Goal: Task Accomplishment & Management: Manage account settings

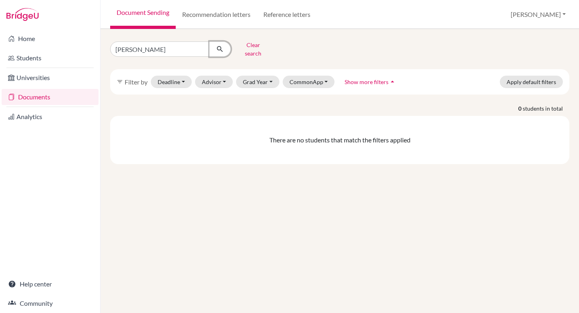
click at [222, 45] on icon "submit" at bounding box center [220, 49] width 8 height 8
click at [47, 92] on link "Documents" at bounding box center [50, 97] width 97 height 16
click at [220, 104] on p "0 students in total" at bounding box center [340, 108] width 472 height 8
click at [276, 14] on link "Reference letters" at bounding box center [287, 14] width 60 height 29
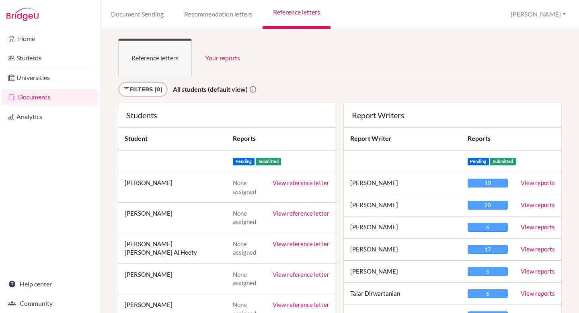
click at [68, 95] on link "Documents" at bounding box center [50, 97] width 97 height 16
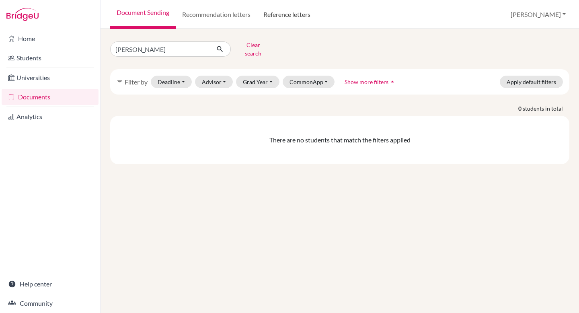
click at [287, 12] on link "Reference letters" at bounding box center [287, 14] width 60 height 29
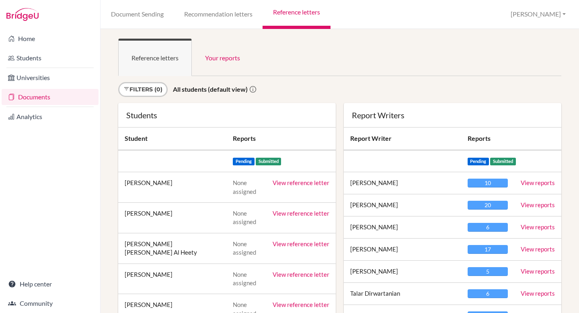
scroll to position [2639, 0]
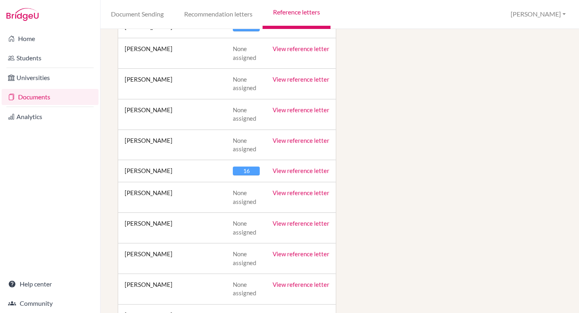
click at [298, 173] on link "View reference letter" at bounding box center [301, 170] width 57 height 7
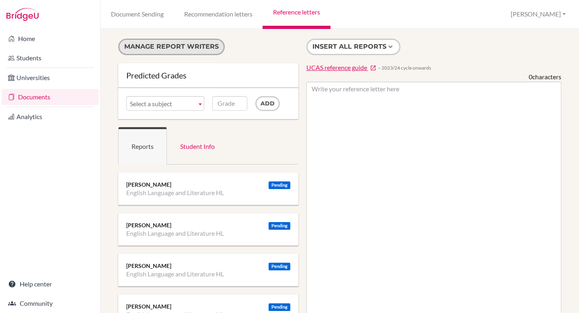
click at [182, 49] on button "Manage report writers" at bounding box center [171, 47] width 107 height 16
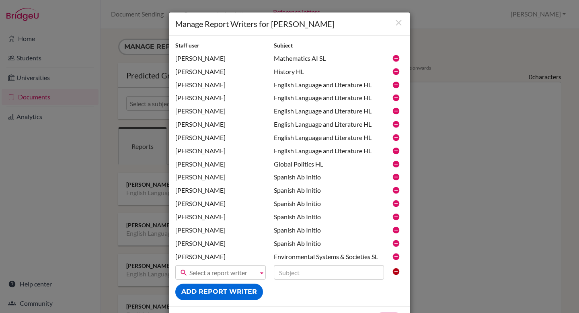
click at [397, 97] on icon at bounding box center [396, 98] width 8 height 8
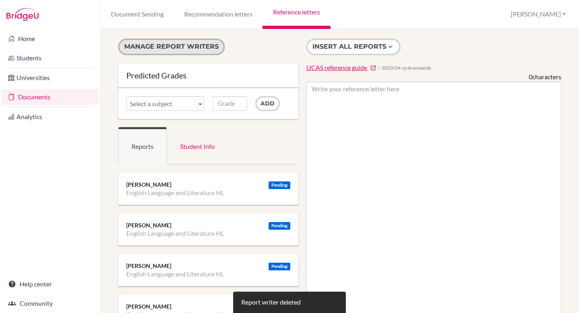
click at [156, 43] on button "Manage report writers" at bounding box center [171, 47] width 107 height 16
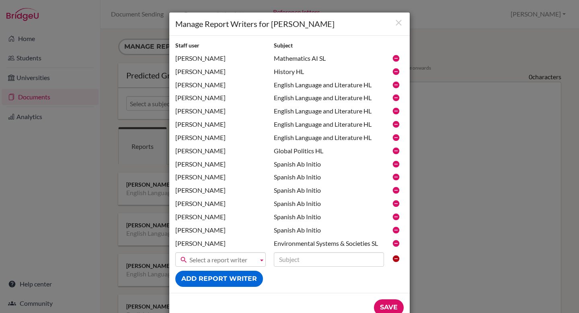
click at [394, 99] on icon at bounding box center [396, 98] width 8 height 8
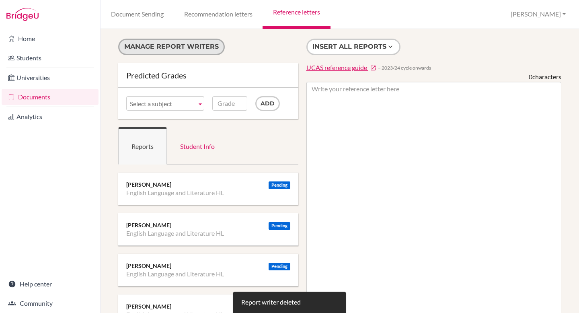
click at [153, 46] on button "Manage report writers" at bounding box center [171, 47] width 107 height 16
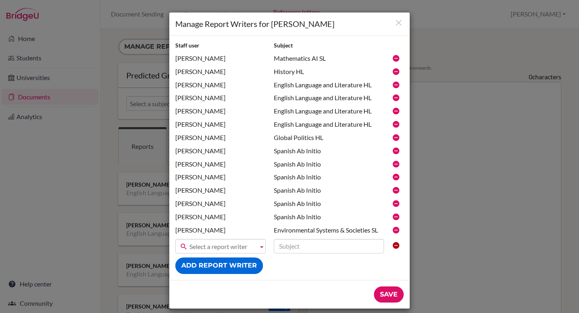
click at [394, 97] on icon at bounding box center [396, 98] width 8 height 8
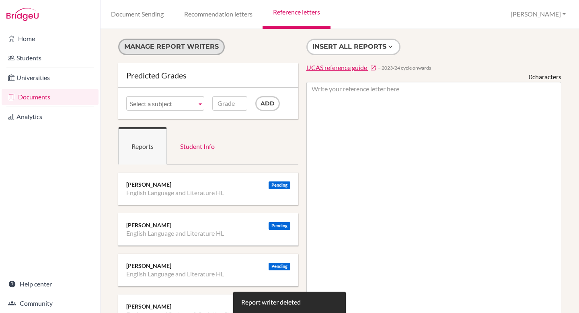
click at [185, 45] on button "Manage report writers" at bounding box center [171, 47] width 107 height 16
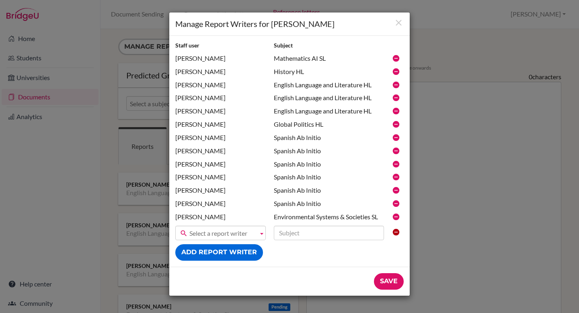
click at [394, 97] on icon at bounding box center [396, 98] width 8 height 8
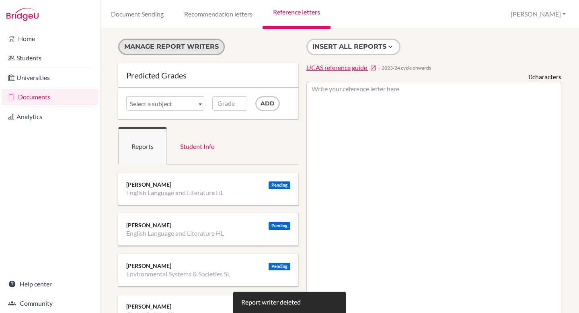
click at [191, 47] on button "Manage report writers" at bounding box center [171, 47] width 107 height 16
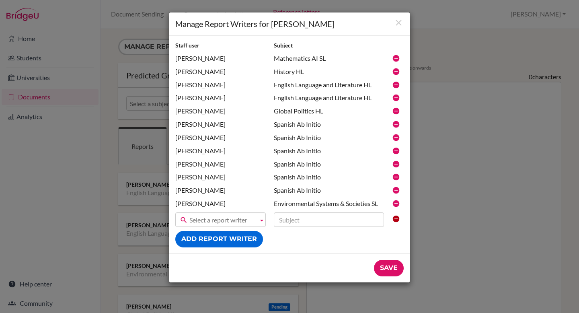
click at [395, 98] on icon at bounding box center [396, 98] width 8 height 8
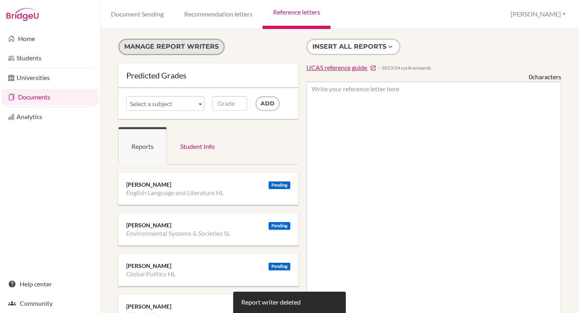
click at [178, 43] on button "Manage report writers" at bounding box center [171, 47] width 107 height 16
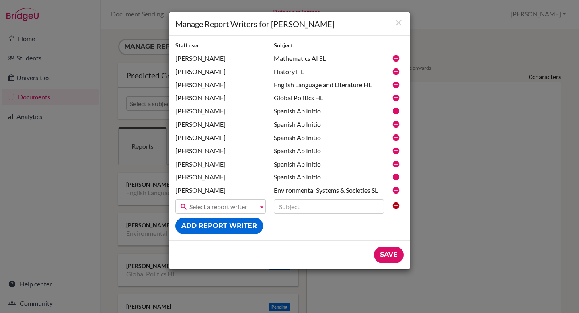
click at [398, 125] on icon at bounding box center [396, 124] width 8 height 8
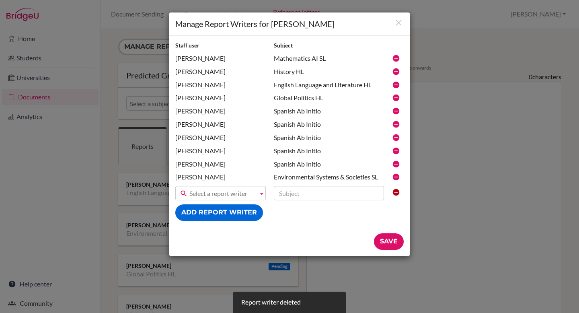
click at [395, 128] on icon at bounding box center [396, 124] width 8 height 8
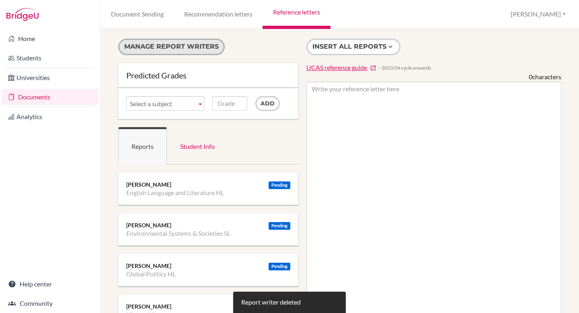
click at [209, 46] on button "Manage report writers" at bounding box center [171, 47] width 107 height 16
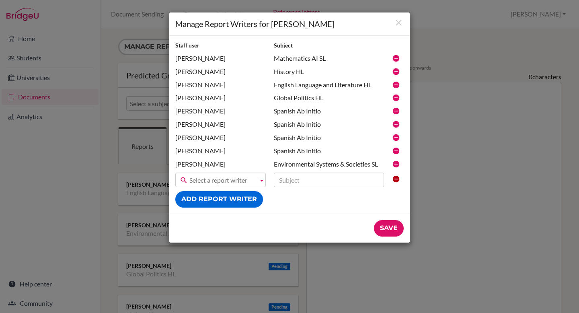
click at [396, 126] on icon at bounding box center [396, 124] width 8 height 8
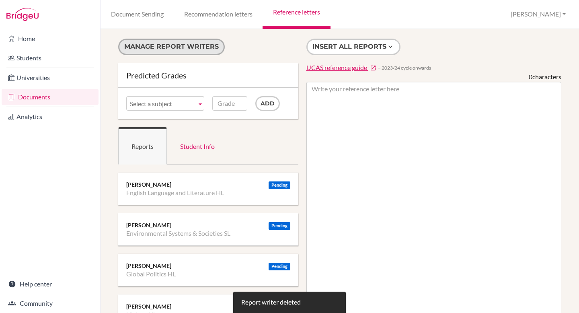
click at [169, 43] on button "Manage report writers" at bounding box center [171, 47] width 107 height 16
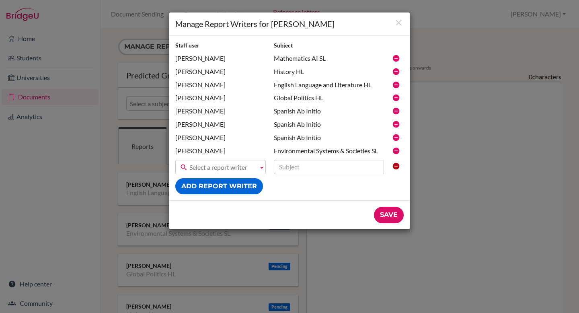
click at [396, 124] on icon at bounding box center [396, 124] width 8 height 8
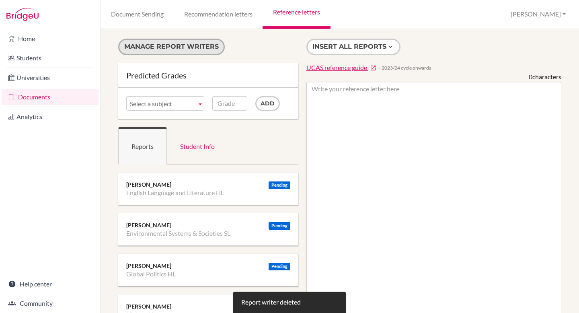
click at [195, 42] on button "Manage report writers" at bounding box center [171, 47] width 107 height 16
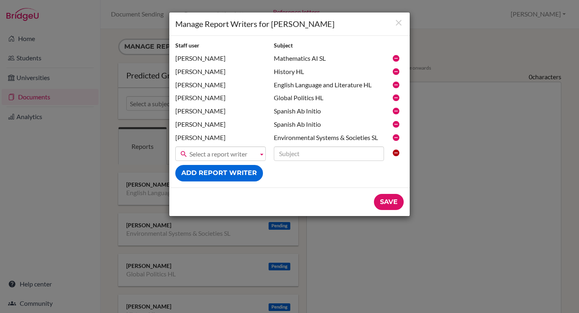
click at [396, 127] on icon at bounding box center [396, 124] width 8 height 8
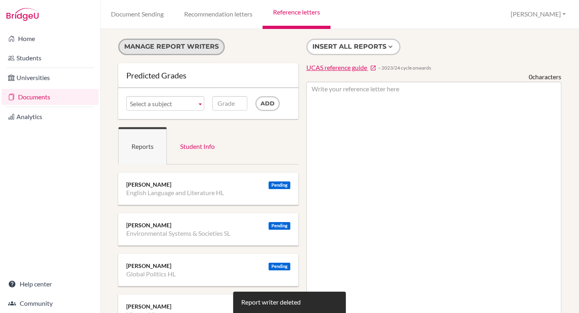
click at [145, 47] on button "Manage report writers" at bounding box center [171, 47] width 107 height 16
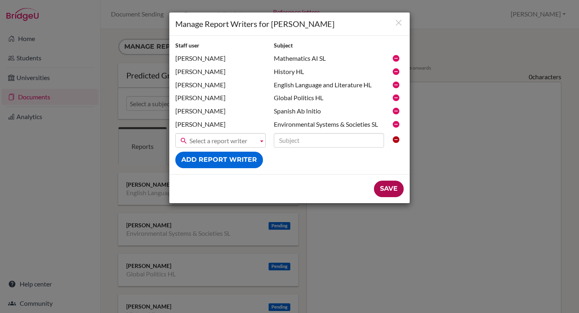
click at [396, 189] on input "Save" at bounding box center [389, 189] width 30 height 16
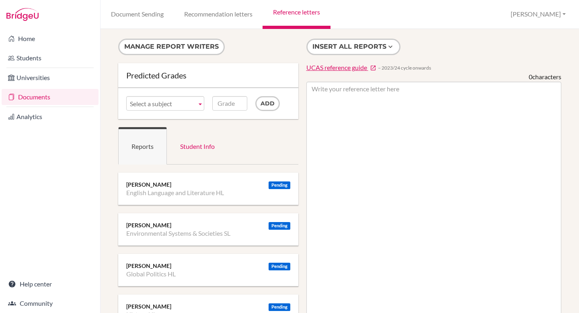
click at [71, 97] on link "Documents" at bounding box center [50, 97] width 97 height 16
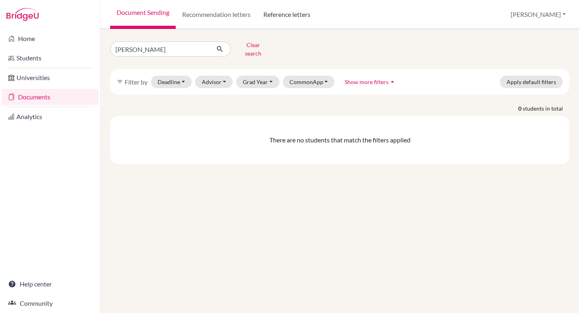
click at [291, 12] on link "Reference letters" at bounding box center [287, 14] width 60 height 29
click at [291, 16] on link "Reference letters" at bounding box center [287, 14] width 60 height 29
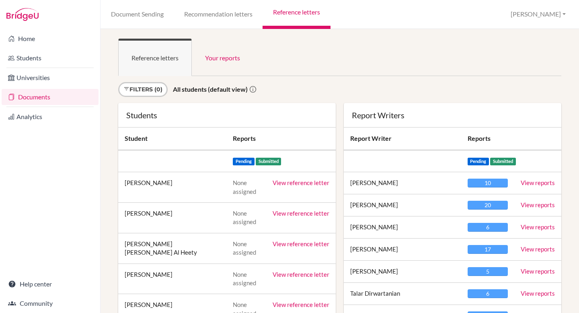
scroll to position [10389, 0]
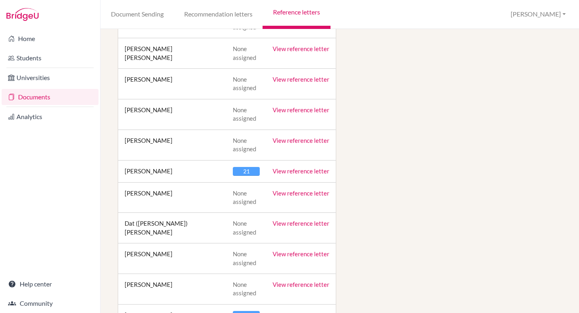
click at [313, 168] on link "View reference letter" at bounding box center [301, 170] width 57 height 7
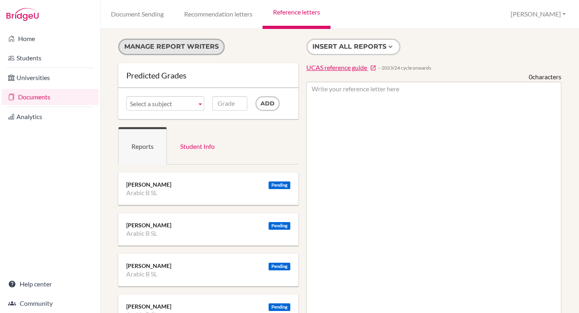
click at [194, 49] on button "Manage report writers" at bounding box center [171, 47] width 107 height 16
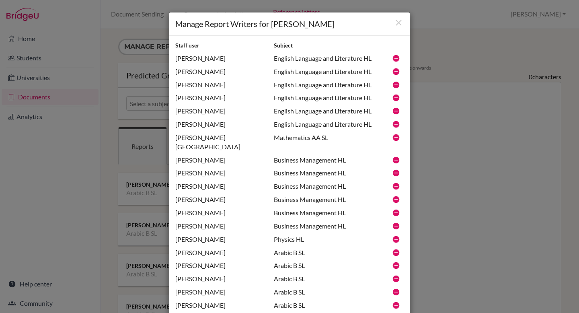
click at [396, 73] on icon at bounding box center [396, 72] width 8 height 8
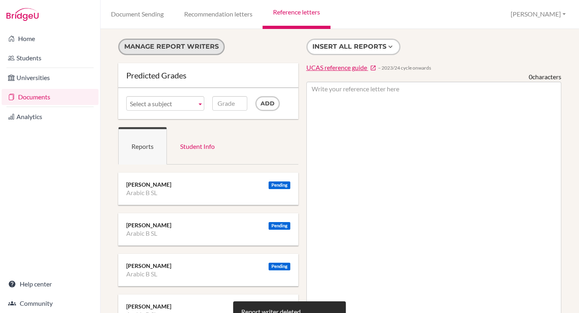
click at [179, 45] on button "Manage report writers" at bounding box center [171, 47] width 107 height 16
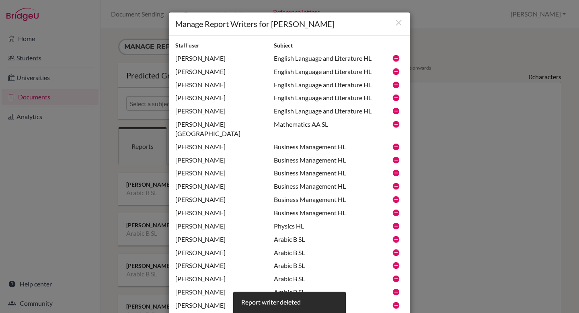
click at [394, 72] on icon at bounding box center [396, 72] width 8 height 8
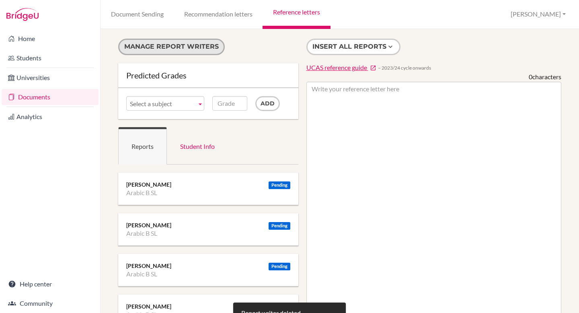
drag, startPoint x: 0, startPoint y: 0, endPoint x: 175, endPoint y: 45, distance: 180.6
click at [175, 45] on button "Manage report writers" at bounding box center [171, 47] width 107 height 16
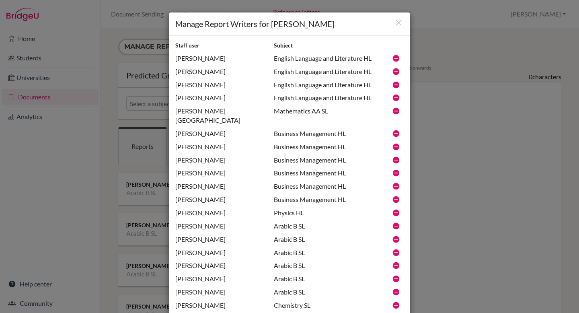
click at [395, 70] on icon at bounding box center [396, 72] width 8 height 8
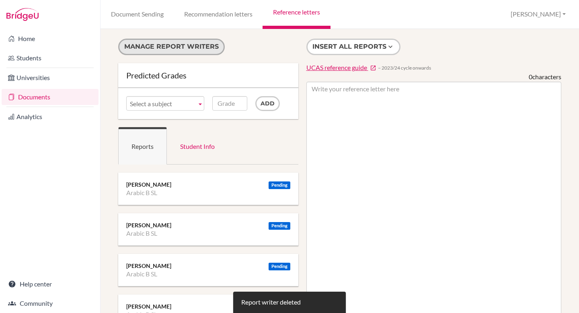
click at [187, 47] on button "Manage report writers" at bounding box center [171, 47] width 107 height 16
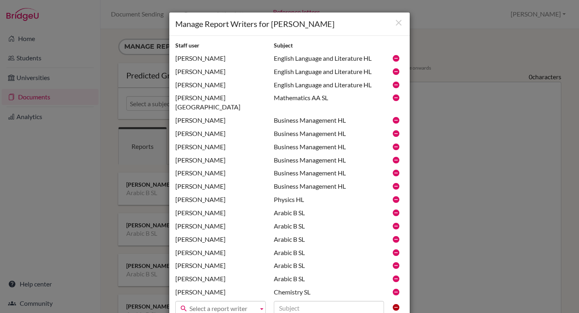
click at [395, 72] on icon at bounding box center [396, 72] width 8 height 8
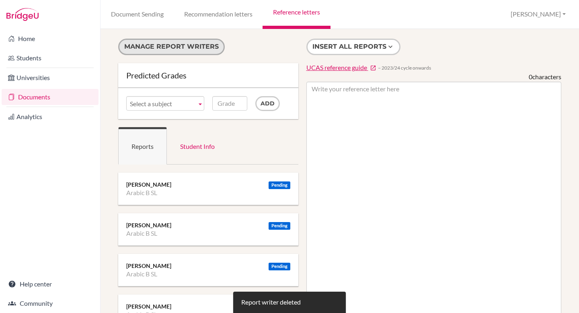
click at [210, 50] on button "Manage report writers" at bounding box center [171, 47] width 107 height 16
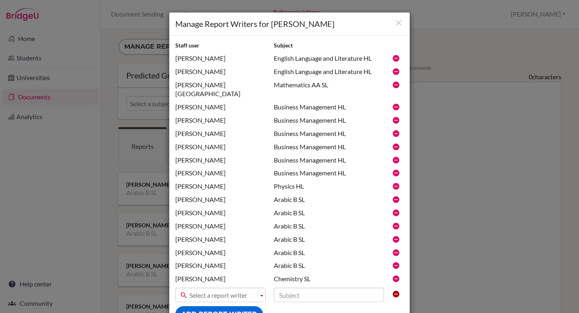
click at [395, 70] on icon at bounding box center [396, 72] width 8 height 8
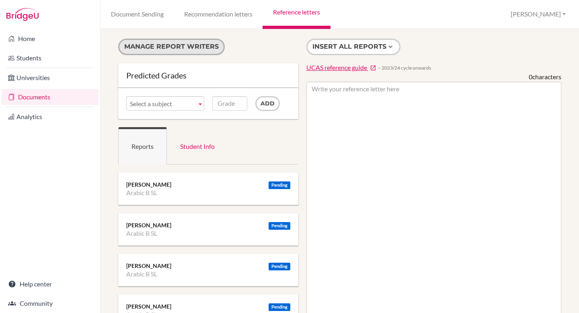
click at [182, 48] on button "Manage report writers" at bounding box center [171, 47] width 107 height 16
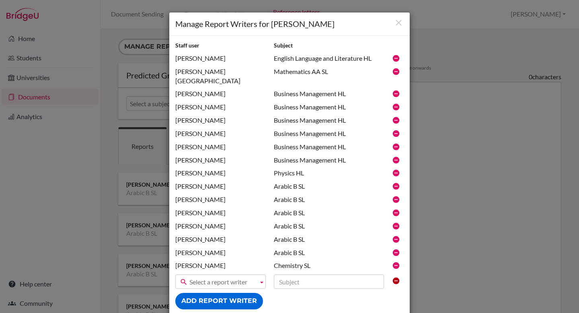
click at [396, 103] on icon at bounding box center [396, 107] width 8 height 8
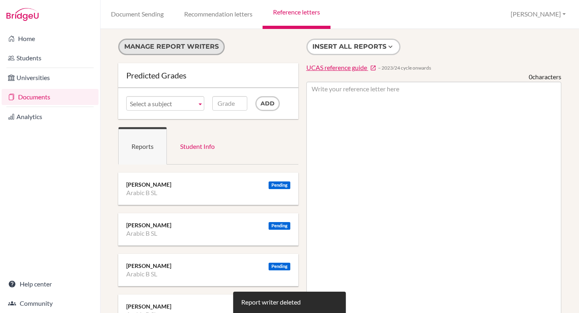
click at [185, 42] on button "Manage report writers" at bounding box center [171, 47] width 107 height 16
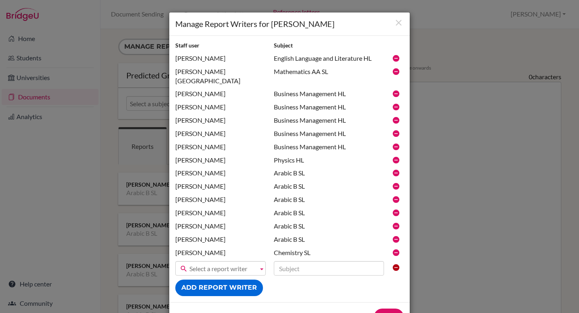
click at [396, 103] on icon at bounding box center [396, 107] width 8 height 8
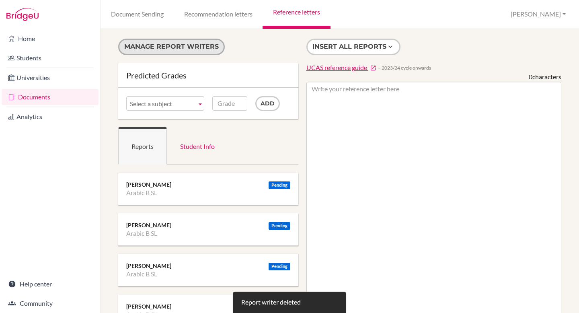
click at [211, 48] on button "Manage report writers" at bounding box center [171, 47] width 107 height 16
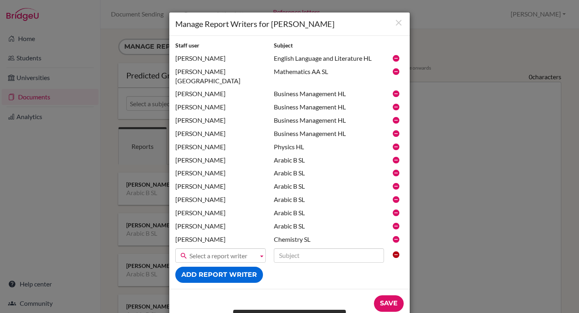
click at [396, 103] on icon at bounding box center [396, 107] width 8 height 8
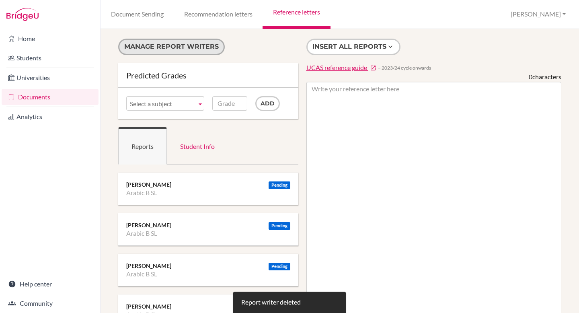
click at [198, 49] on button "Manage report writers" at bounding box center [171, 47] width 107 height 16
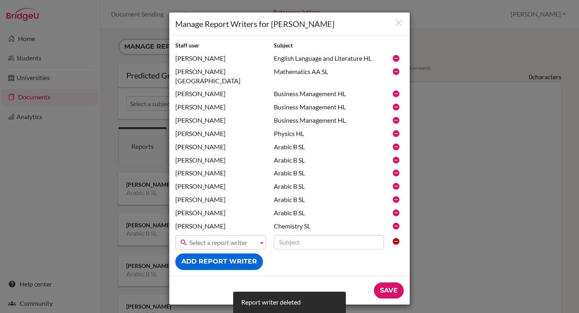
click at [395, 103] on icon at bounding box center [396, 107] width 8 height 8
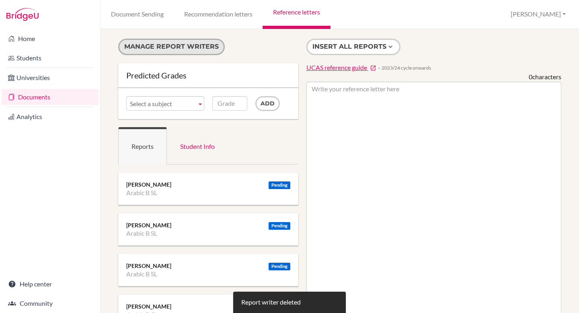
click at [207, 51] on button "Manage report writers" at bounding box center [171, 47] width 107 height 16
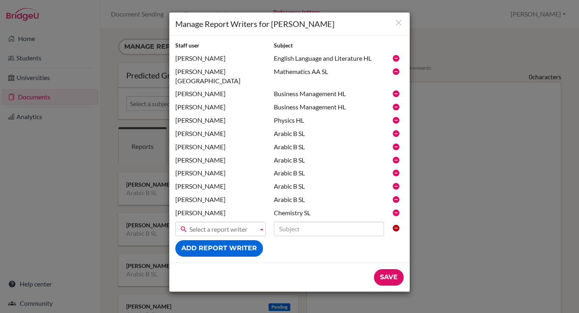
click at [397, 103] on icon at bounding box center [396, 107] width 8 height 8
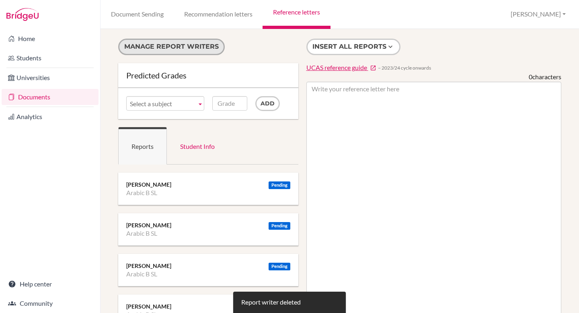
click at [206, 50] on button "Manage report writers" at bounding box center [171, 47] width 107 height 16
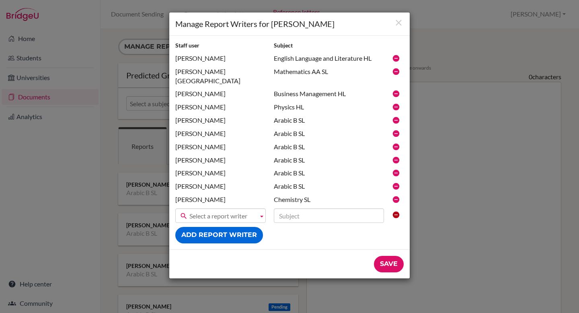
click at [396, 130] on icon at bounding box center [396, 134] width 8 height 8
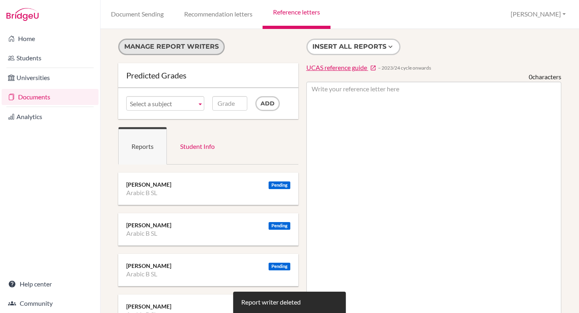
click at [169, 43] on button "Manage report writers" at bounding box center [171, 47] width 107 height 16
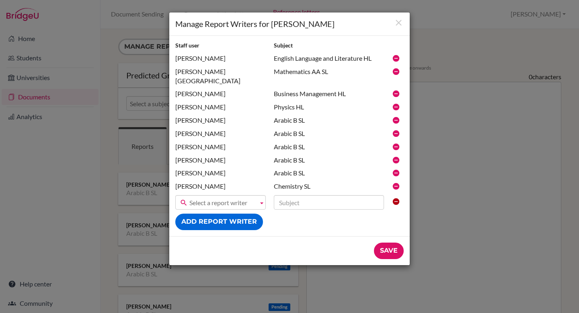
click at [396, 130] on icon at bounding box center [396, 134] width 8 height 8
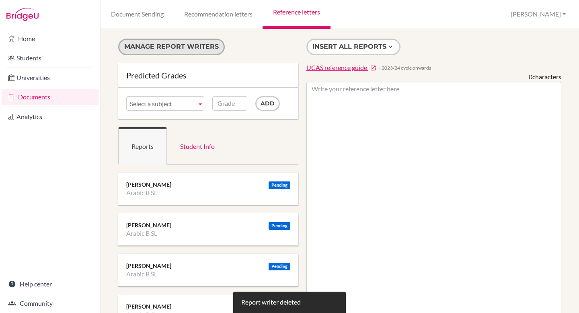
click at [176, 45] on button "Manage report writers" at bounding box center [171, 47] width 107 height 16
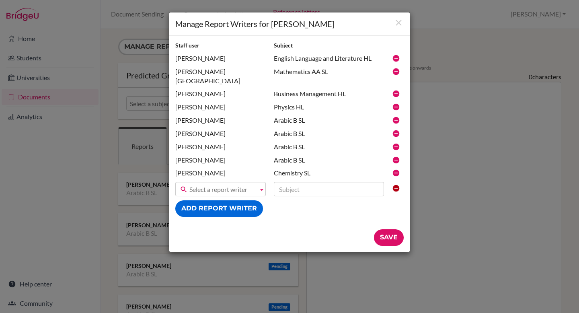
click at [397, 130] on icon at bounding box center [396, 134] width 8 height 8
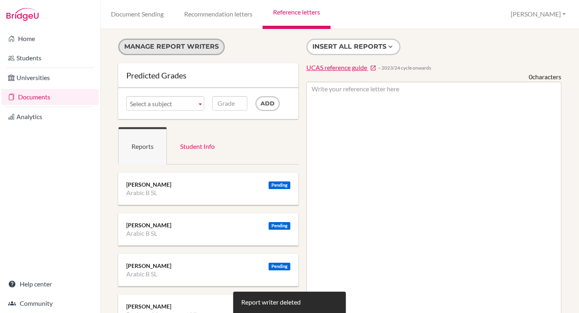
click at [161, 49] on button "Manage report writers" at bounding box center [171, 47] width 107 height 16
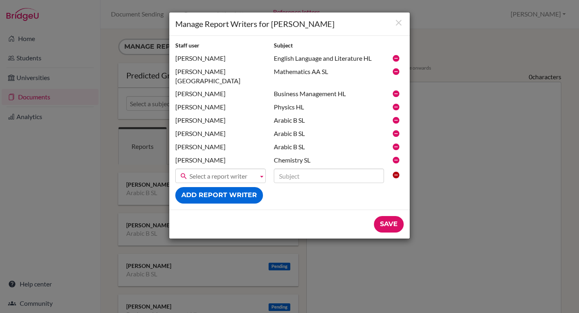
click at [396, 130] on icon at bounding box center [396, 134] width 8 height 8
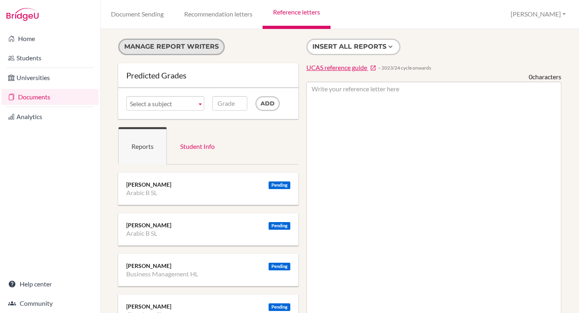
click at [159, 47] on button "Manage report writers" at bounding box center [171, 47] width 107 height 16
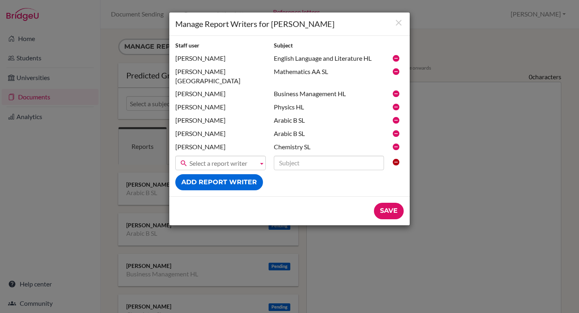
click at [395, 130] on icon at bounding box center [396, 134] width 8 height 8
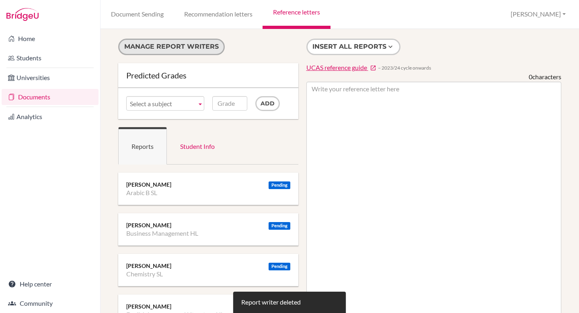
click at [158, 43] on button "Manage report writers" at bounding box center [171, 47] width 107 height 16
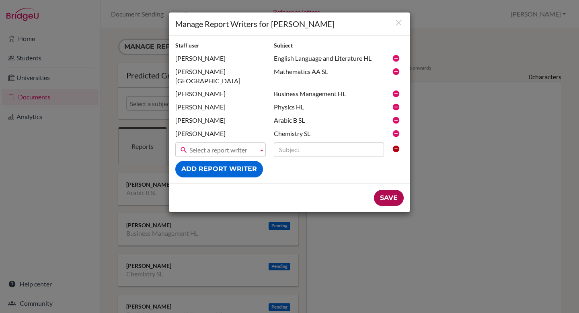
click at [396, 190] on input "Save" at bounding box center [389, 198] width 30 height 16
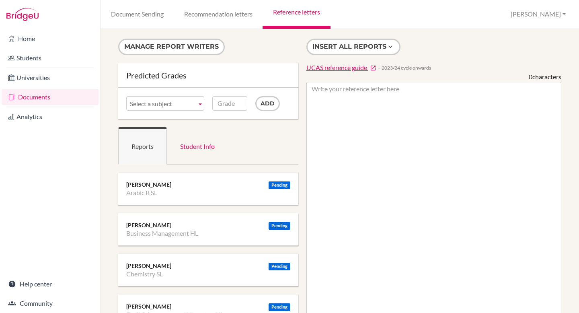
click at [23, 98] on link "Documents" at bounding box center [50, 97] width 97 height 16
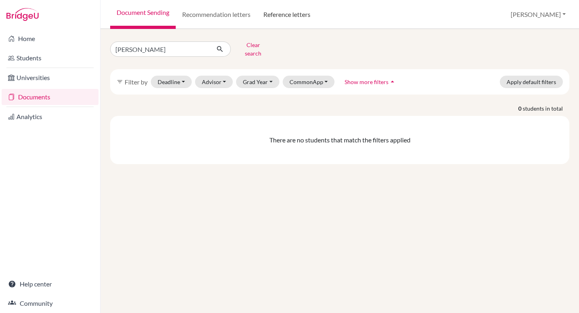
click at [282, 13] on link "Reference letters" at bounding box center [287, 14] width 60 height 29
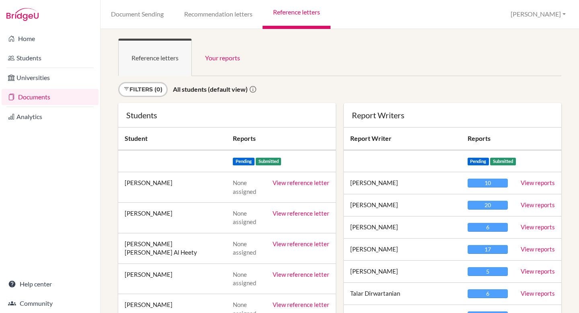
scroll to position [15609, 0]
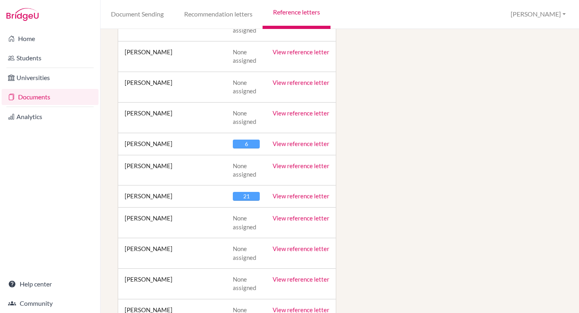
click at [284, 192] on link "View reference letter" at bounding box center [301, 195] width 57 height 7
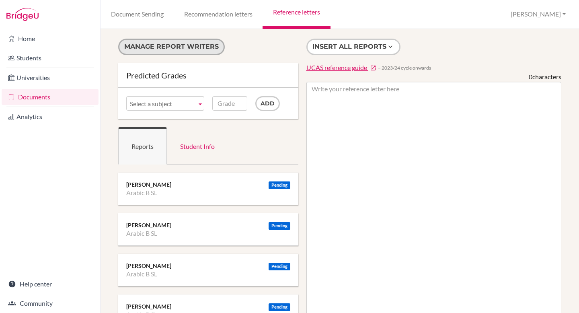
click at [169, 47] on button "Manage report writers" at bounding box center [171, 47] width 107 height 16
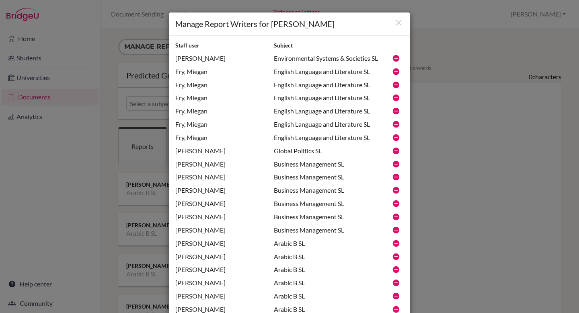
click at [398, 84] on icon at bounding box center [396, 85] width 8 height 8
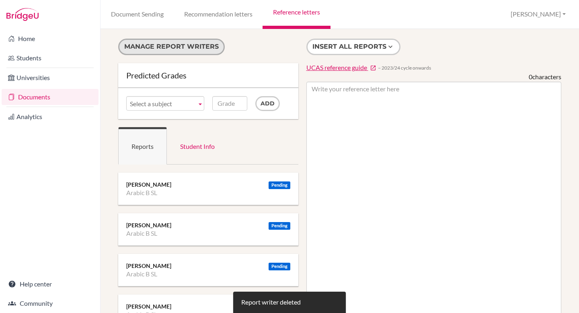
click at [153, 50] on button "Manage report writers" at bounding box center [171, 47] width 107 height 16
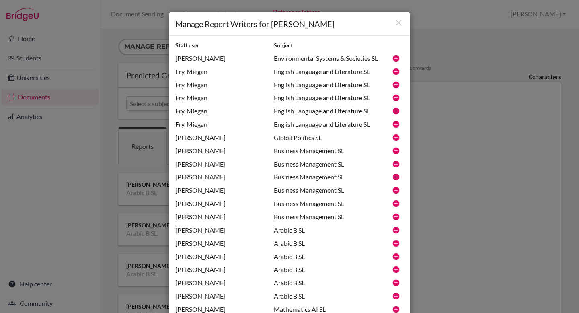
click at [396, 85] on icon at bounding box center [396, 85] width 8 height 8
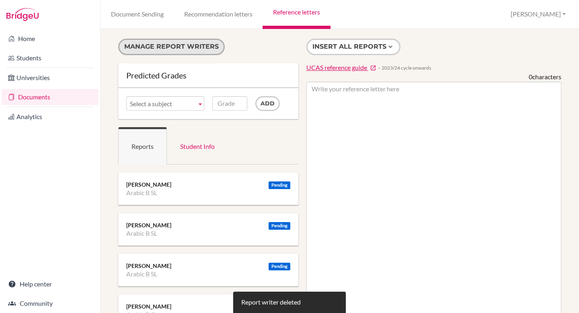
click at [183, 44] on button "Manage report writers" at bounding box center [171, 47] width 107 height 16
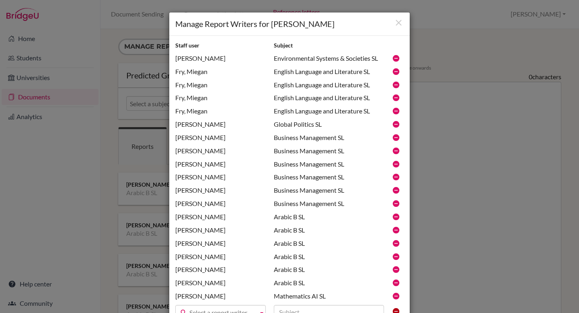
click at [395, 86] on icon at bounding box center [396, 85] width 8 height 8
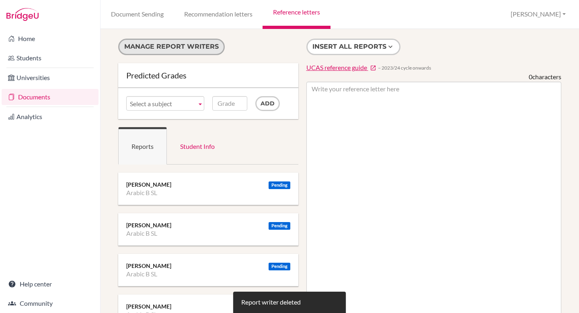
click at [141, 44] on button "Manage report writers" at bounding box center [171, 47] width 107 height 16
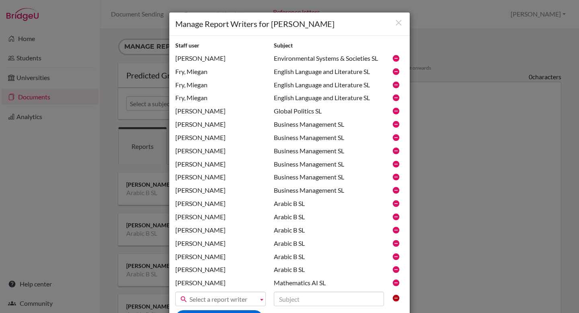
click at [394, 86] on icon at bounding box center [396, 85] width 8 height 8
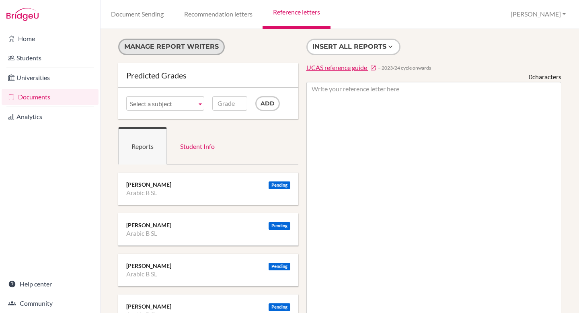
click at [179, 49] on button "Manage report writers" at bounding box center [171, 47] width 107 height 16
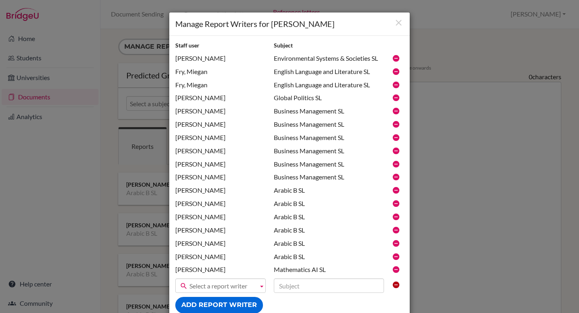
click at [395, 86] on icon at bounding box center [396, 85] width 8 height 8
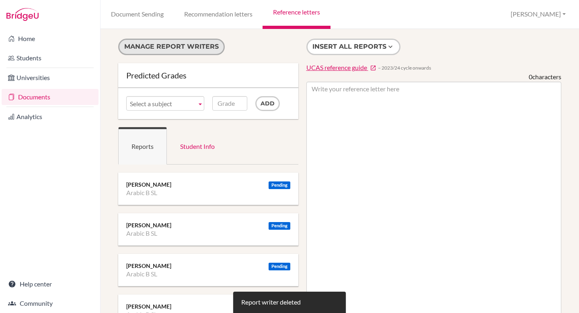
click at [196, 42] on button "Manage report writers" at bounding box center [171, 47] width 107 height 16
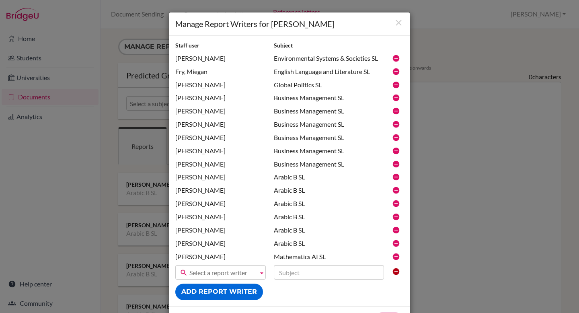
click at [395, 109] on icon at bounding box center [396, 111] width 8 height 8
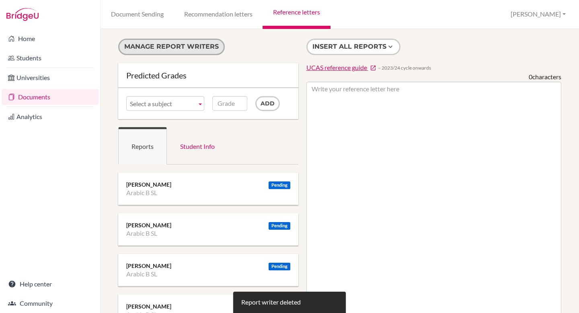
click at [162, 45] on button "Manage report writers" at bounding box center [171, 47] width 107 height 16
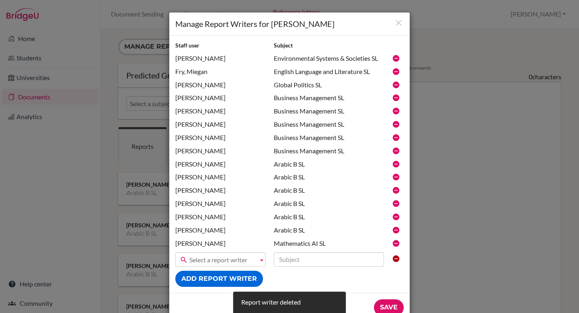
click at [395, 111] on icon at bounding box center [396, 111] width 8 height 8
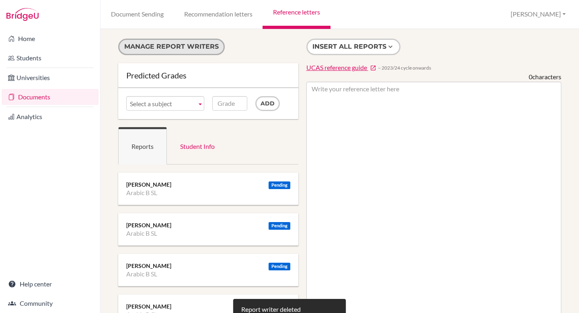
click at [181, 43] on button "Manage report writers" at bounding box center [171, 47] width 107 height 16
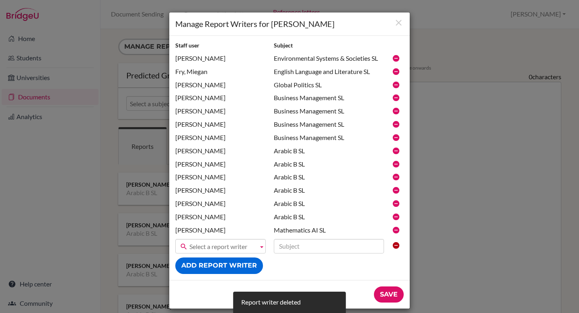
click at [397, 113] on icon at bounding box center [396, 111] width 8 height 8
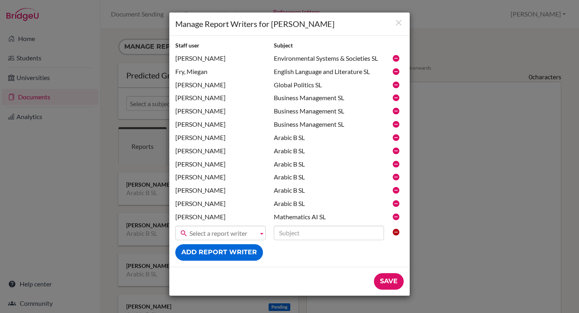
click at [397, 111] on icon at bounding box center [396, 111] width 8 height 8
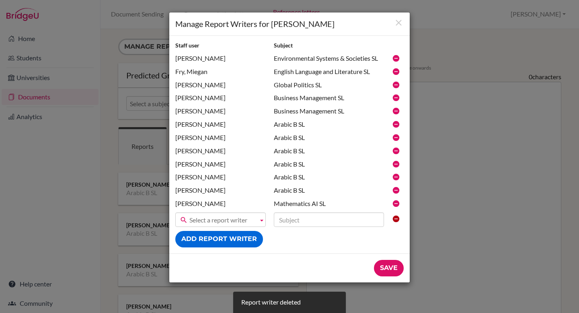
click at [395, 110] on icon at bounding box center [396, 111] width 8 height 8
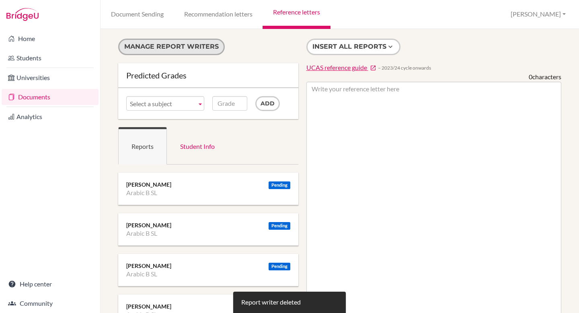
click at [191, 49] on button "Manage report writers" at bounding box center [171, 47] width 107 height 16
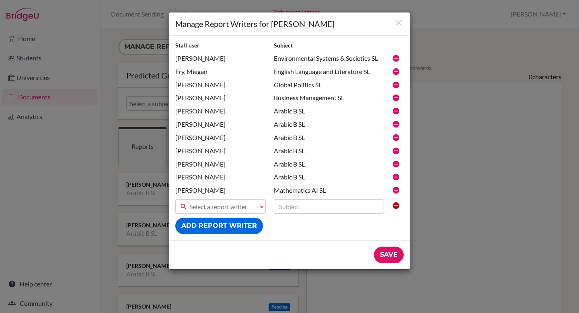
click at [396, 124] on icon at bounding box center [396, 124] width 8 height 8
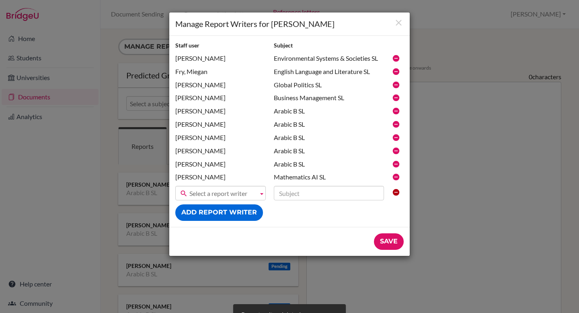
click at [396, 123] on icon at bounding box center [396, 124] width 8 height 8
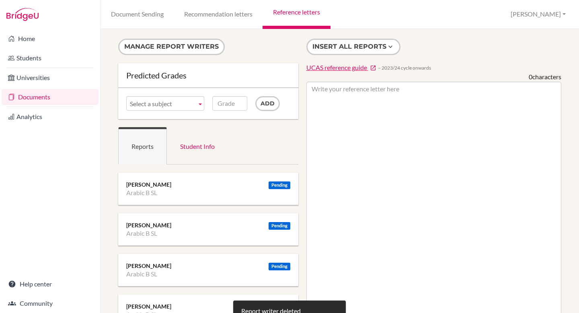
click at [166, 47] on button "Manage report writers" at bounding box center [171, 47] width 107 height 16
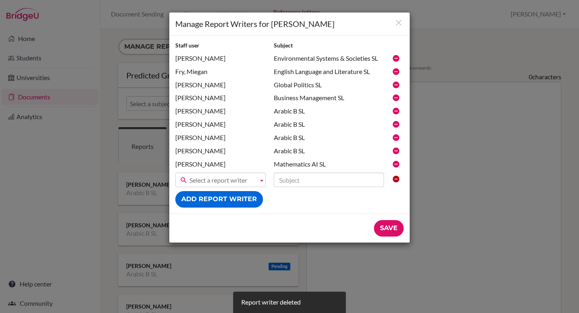
click at [393, 124] on icon at bounding box center [396, 124] width 8 height 8
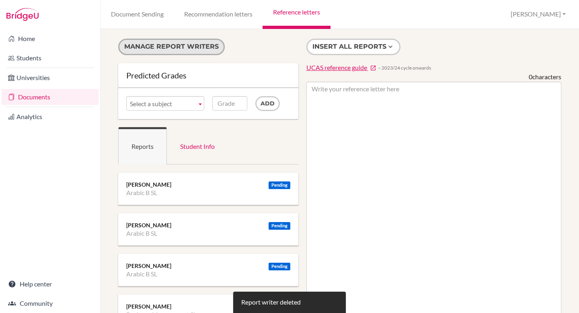
click at [164, 47] on button "Manage report writers" at bounding box center [171, 47] width 107 height 16
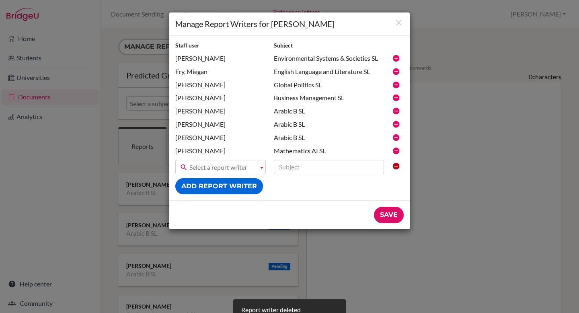
click at [396, 124] on icon at bounding box center [396, 124] width 8 height 8
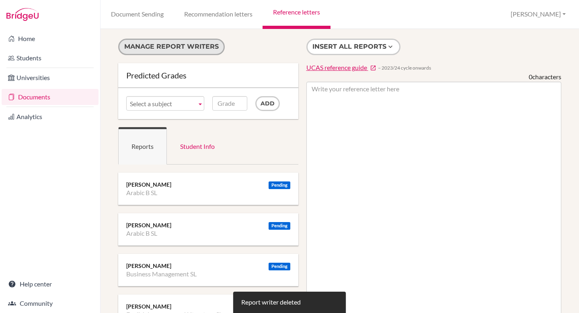
click at [193, 47] on button "Manage report writers" at bounding box center [171, 47] width 107 height 16
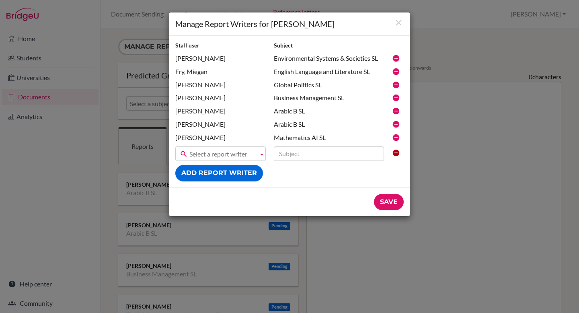
click at [396, 124] on icon at bounding box center [396, 124] width 8 height 8
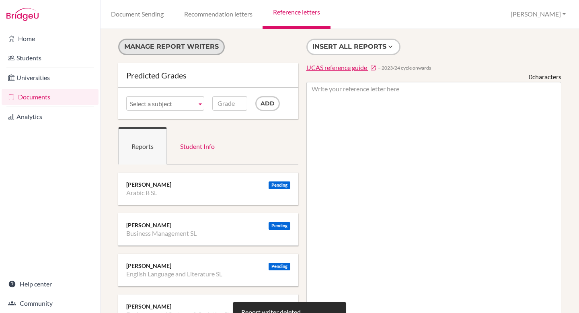
click at [166, 52] on button "Manage report writers" at bounding box center [171, 47] width 107 height 16
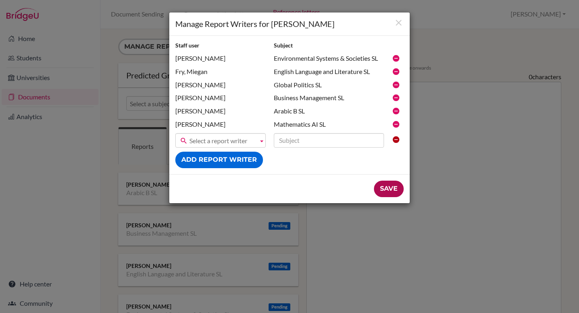
click at [390, 185] on input "Save" at bounding box center [389, 189] width 30 height 16
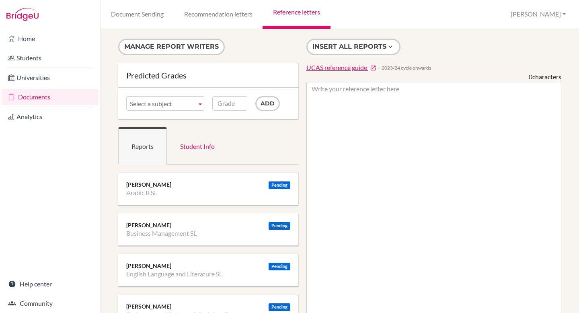
click at [82, 99] on link "Documents" at bounding box center [50, 97] width 97 height 16
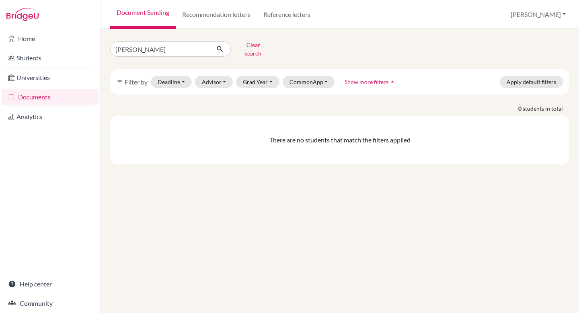
click at [297, 16] on link "Reference letters" at bounding box center [287, 14] width 60 height 29
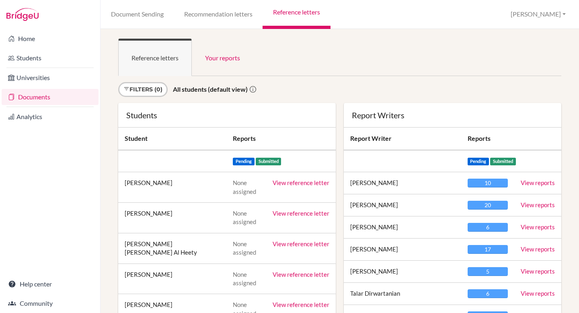
scroll to position [1674, 0]
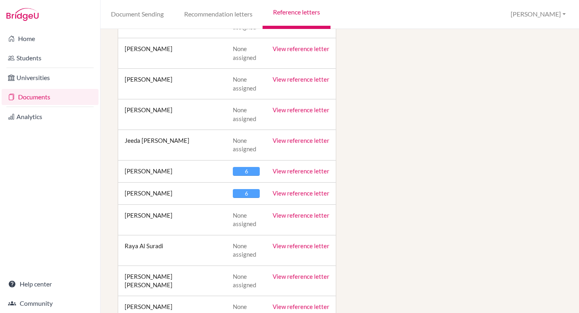
click at [315, 169] on link "View reference letter" at bounding box center [301, 170] width 57 height 7
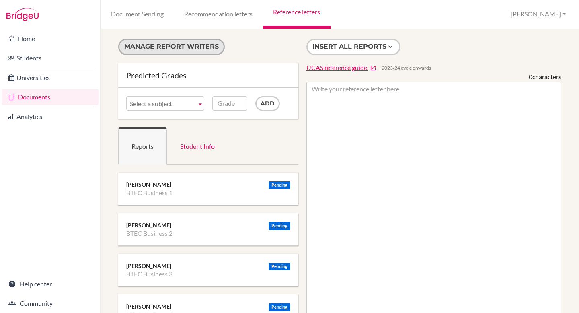
click at [143, 43] on button "Manage report writers" at bounding box center [171, 47] width 107 height 16
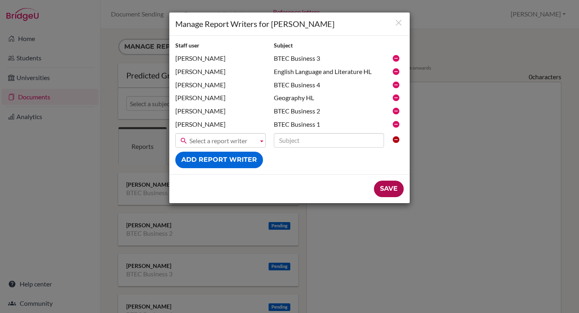
drag, startPoint x: 390, startPoint y: 191, endPoint x: 438, endPoint y: 27, distance: 170.5
click at [390, 191] on input "Save" at bounding box center [389, 189] width 30 height 16
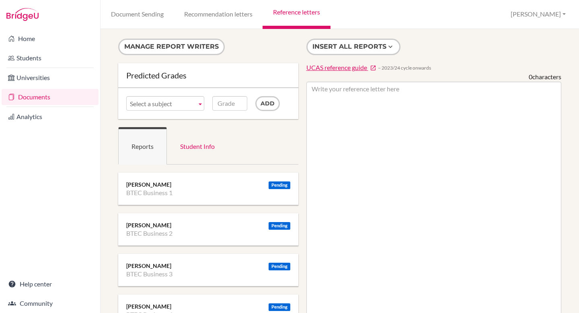
click at [19, 96] on link "Documents" at bounding box center [50, 97] width 97 height 16
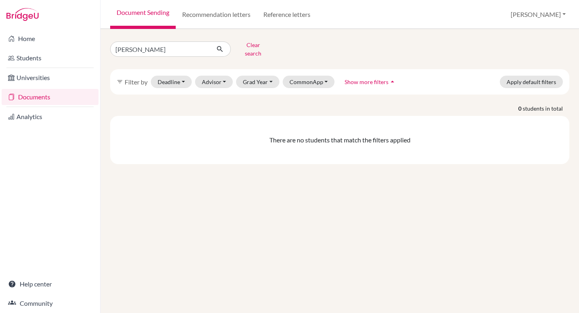
click at [77, 100] on link "Documents" at bounding box center [50, 97] width 97 height 16
click at [291, 15] on link "Reference letters" at bounding box center [287, 14] width 60 height 29
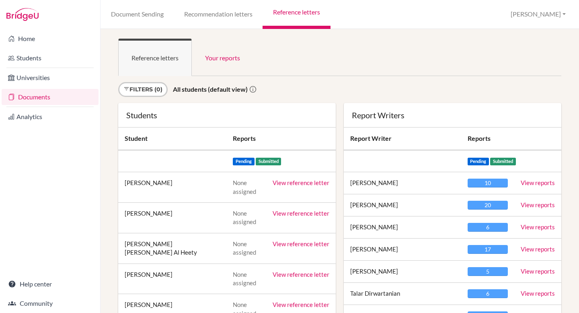
scroll to position [806, 0]
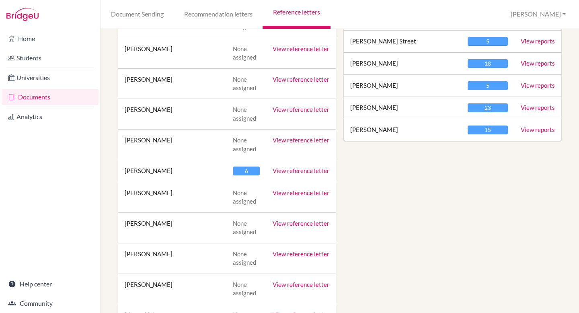
click at [300, 171] on link "View reference letter" at bounding box center [301, 170] width 57 height 7
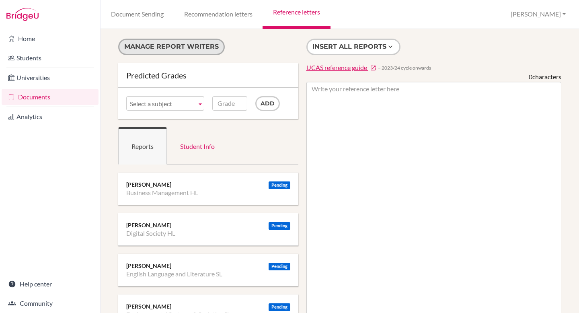
click at [159, 46] on button "Manage report writers" at bounding box center [171, 47] width 107 height 16
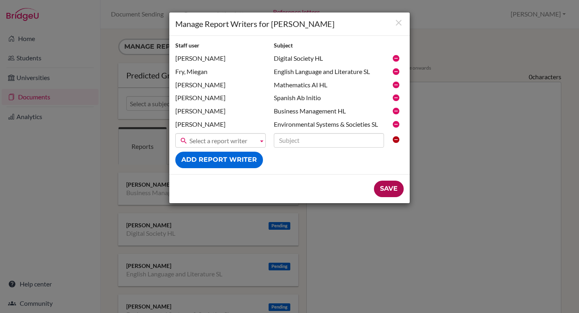
click at [383, 188] on input "Save" at bounding box center [389, 189] width 30 height 16
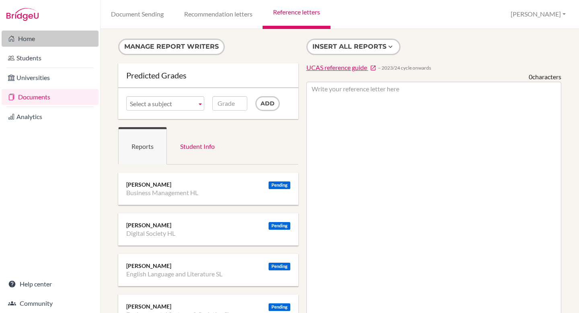
click at [39, 39] on link "Home" at bounding box center [50, 39] width 97 height 16
